Goal: Task Accomplishment & Management: Use online tool/utility

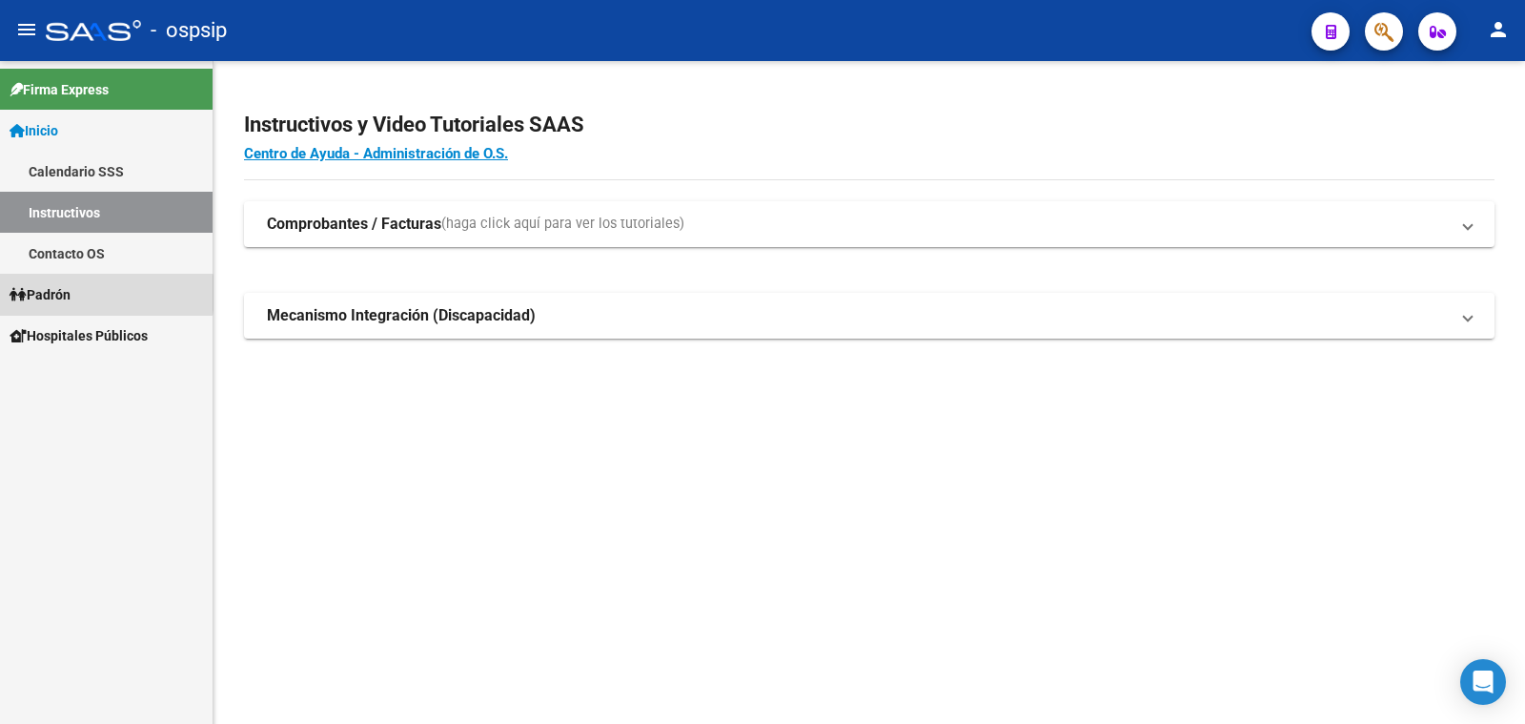
click at [62, 293] on span "Padrón" at bounding box center [40, 294] width 61 height 21
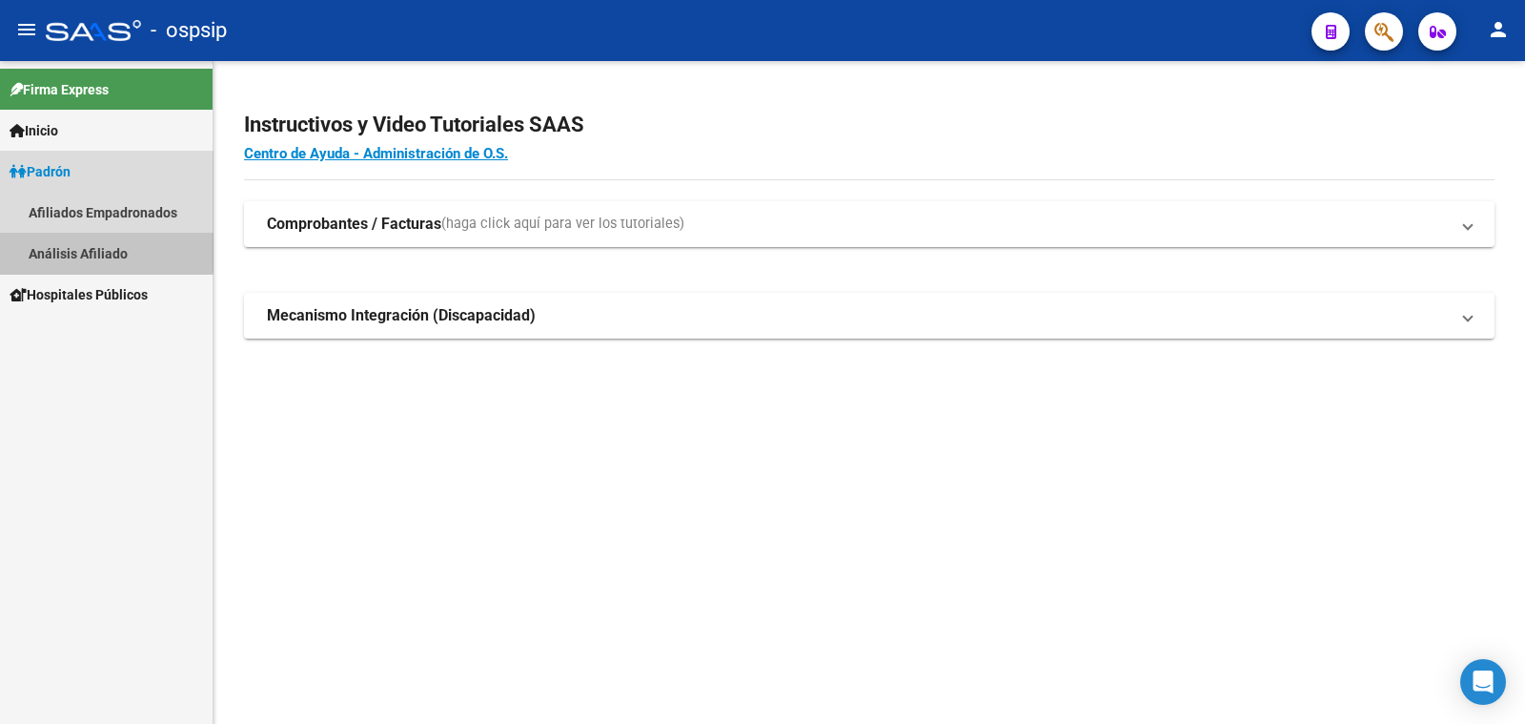
click at [86, 248] on link "Análisis Afiliado" at bounding box center [106, 253] width 213 height 41
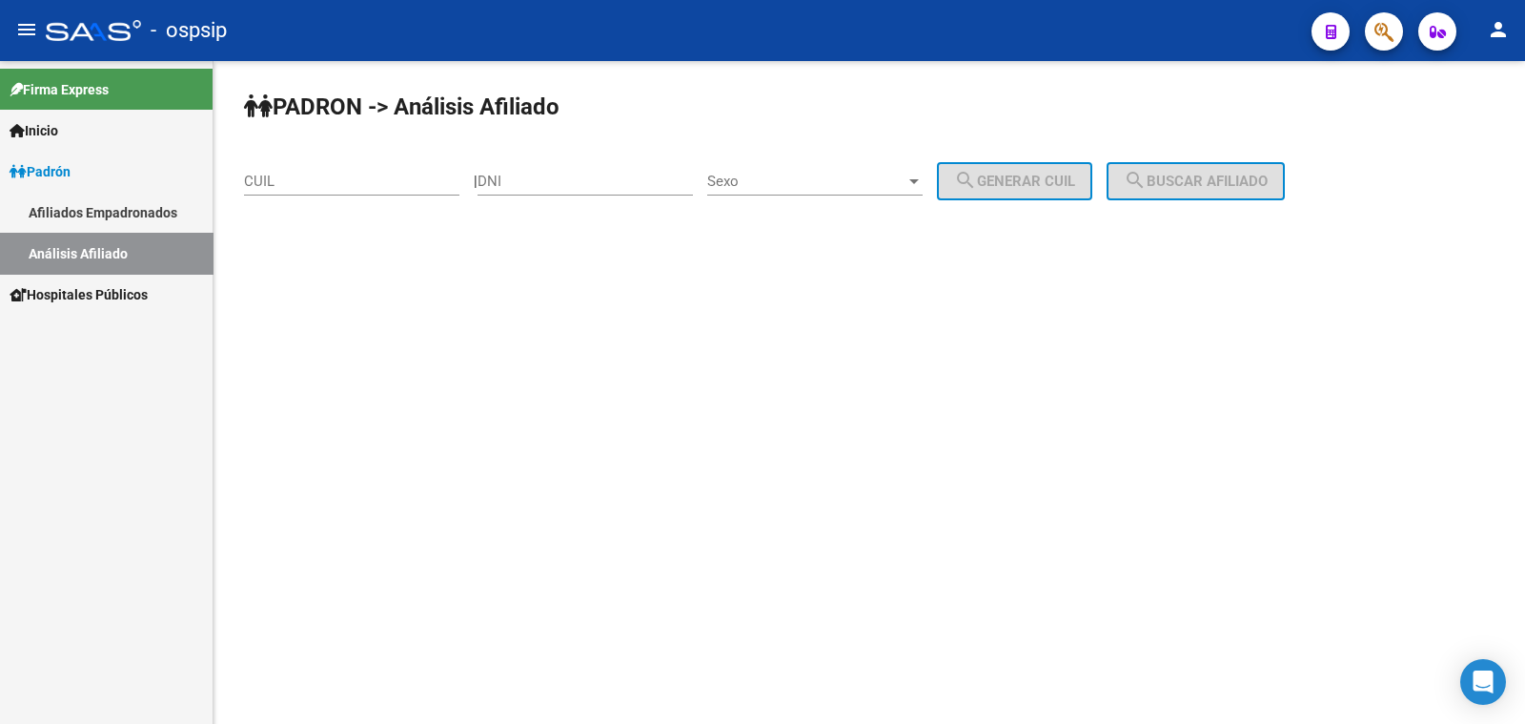
click at [589, 168] on div "DNI" at bounding box center [585, 174] width 215 height 41
drag, startPoint x: 589, startPoint y: 168, endPoint x: 552, endPoint y: 172, distance: 37.4
click at [552, 172] on div "DNI" at bounding box center [585, 174] width 215 height 41
drag, startPoint x: 552, startPoint y: 172, endPoint x: 531, endPoint y: 179, distance: 22.3
click at [531, 179] on input "DNI" at bounding box center [585, 181] width 215 height 17
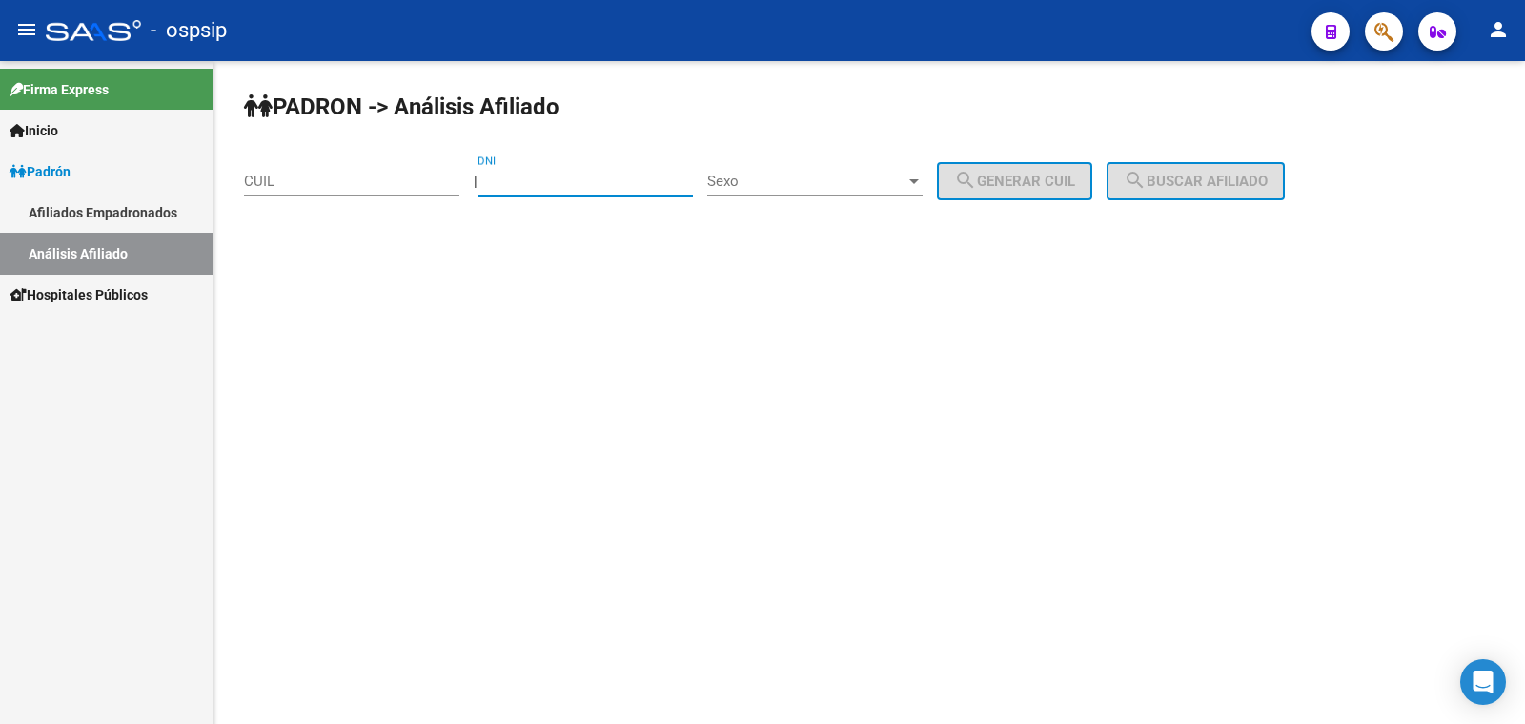
paste input "21982033"
type input "21982033"
click at [843, 185] on span "Sexo" at bounding box center [806, 181] width 198 height 17
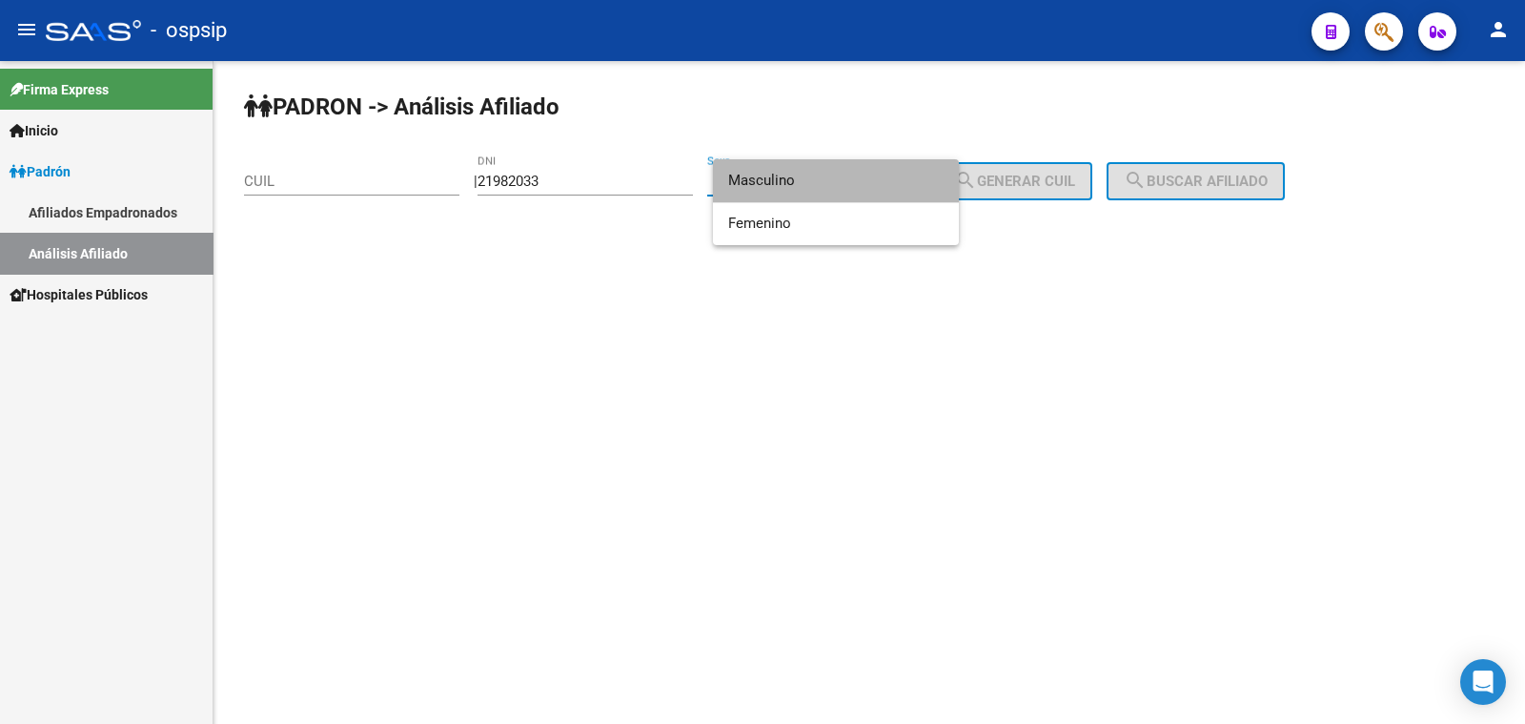
click at [843, 185] on span "Masculino" at bounding box center [835, 180] width 215 height 43
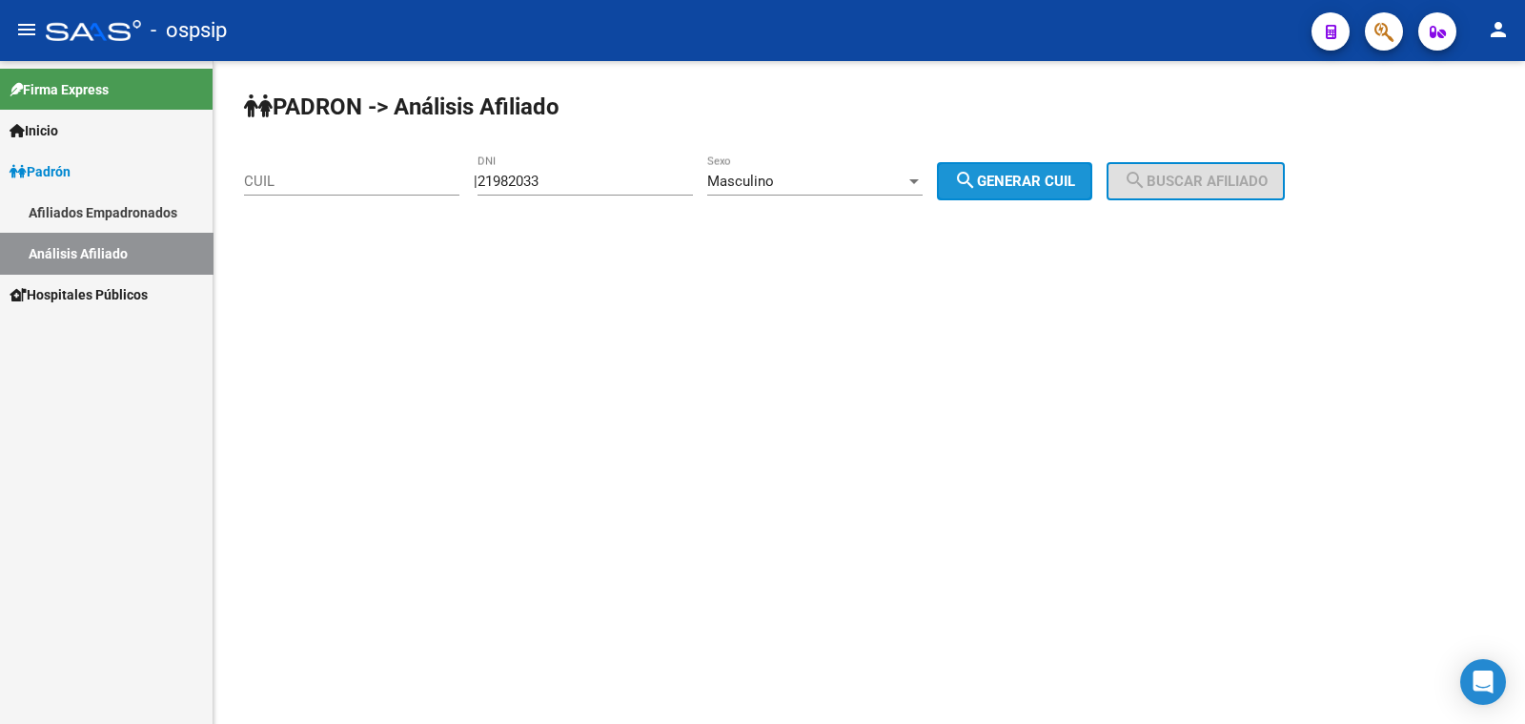
click at [1020, 183] on span "search Generar CUIL" at bounding box center [1014, 181] width 121 height 17
type input "20-21982033-0"
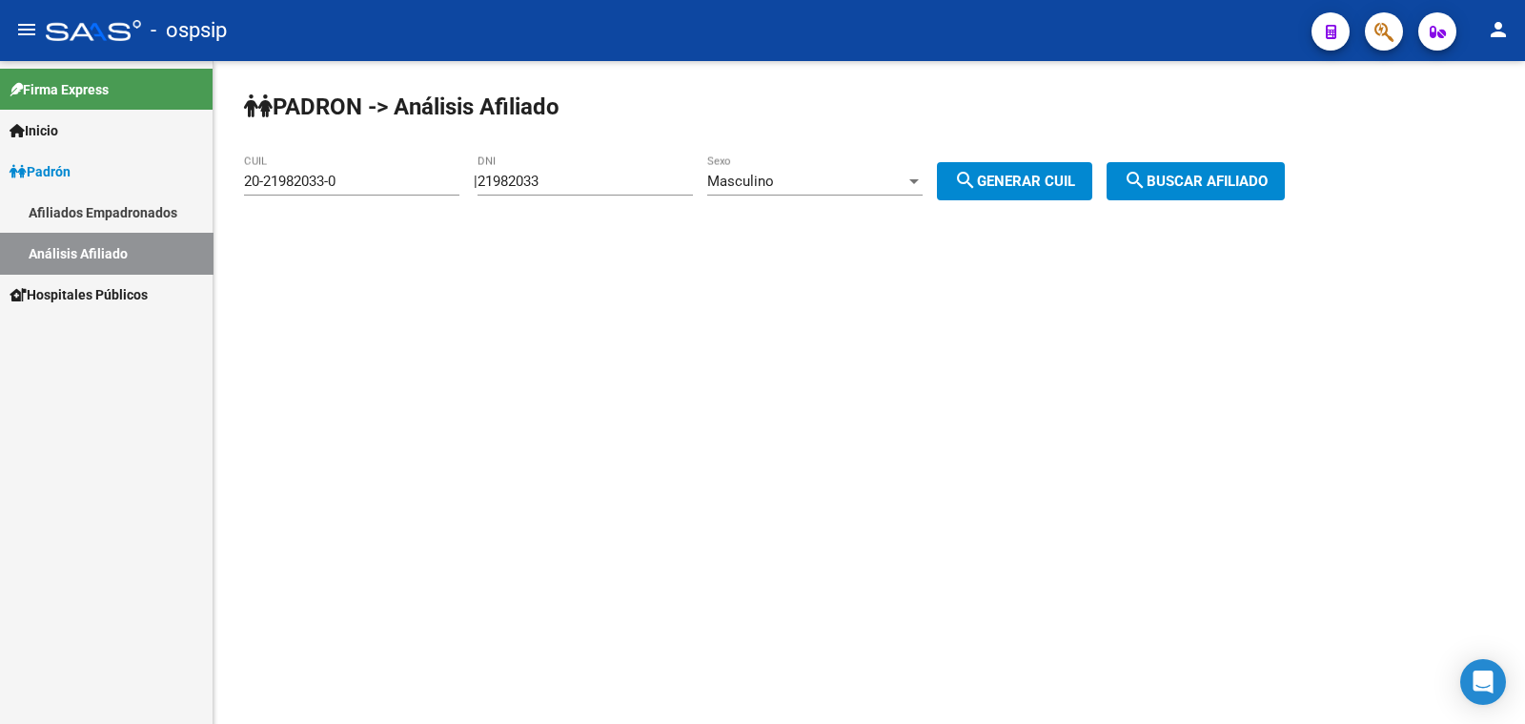
click at [1233, 178] on span "search Buscar afiliado" at bounding box center [1196, 181] width 144 height 17
